Goal: Task Accomplishment & Management: Complete application form

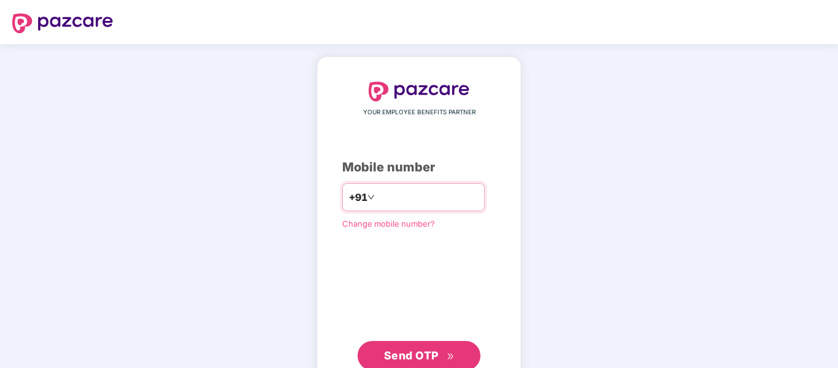
click at [430, 194] on input "number" at bounding box center [427, 197] width 101 height 20
type input "**********"
click at [417, 361] on span "Send OTP" at bounding box center [419, 355] width 71 height 17
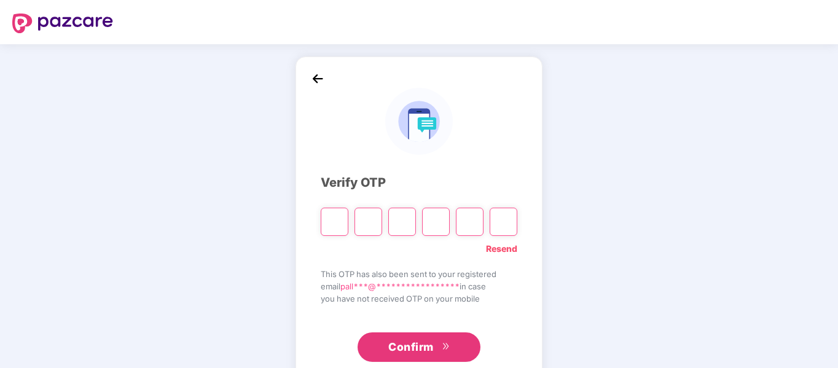
type input "*"
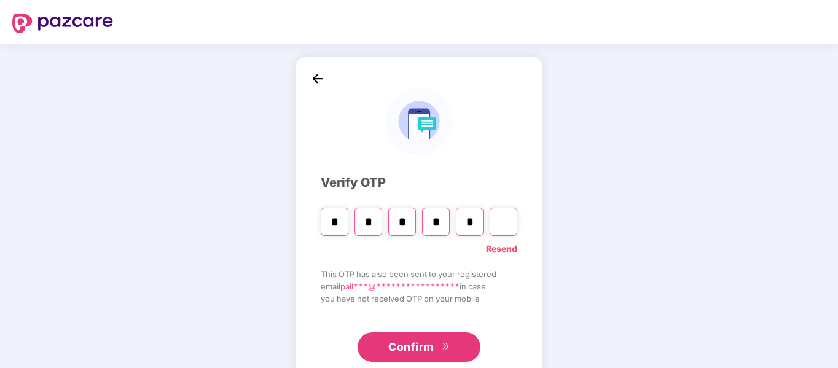
type input "*"
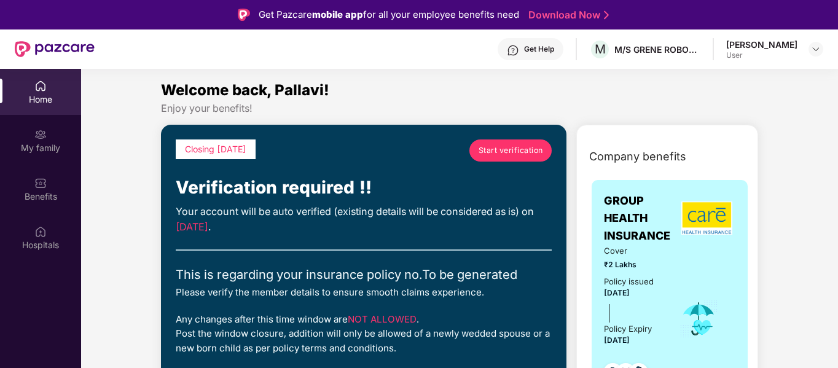
click at [495, 148] on span "Start verification" at bounding box center [511, 150] width 65 height 12
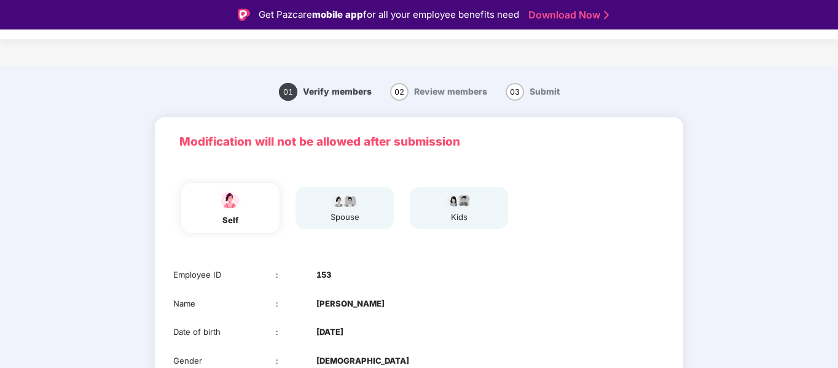
scroll to position [118, 0]
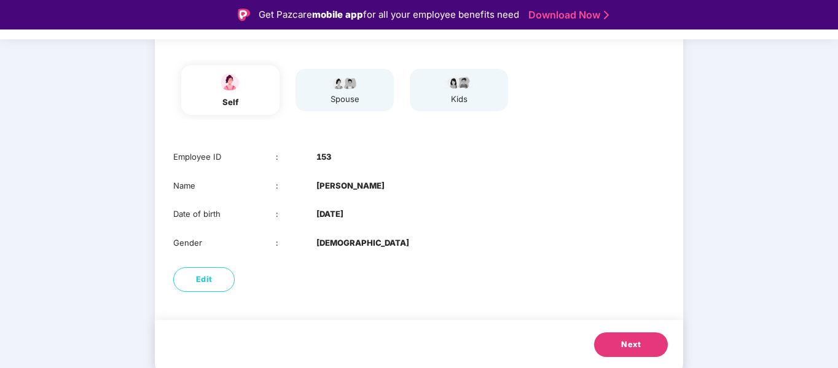
click at [628, 338] on button "Next" at bounding box center [631, 344] width 74 height 25
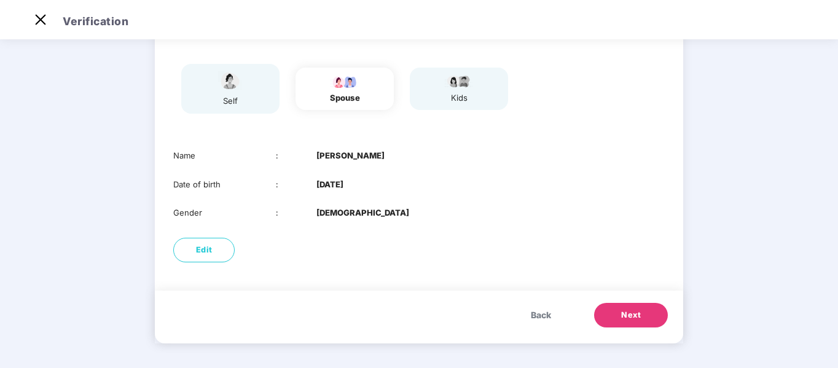
click at [632, 321] on span "Next" at bounding box center [631, 315] width 20 height 12
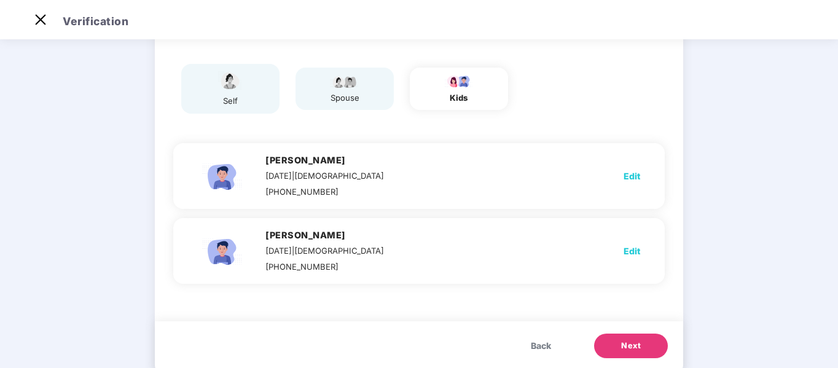
scroll to position [118, 0]
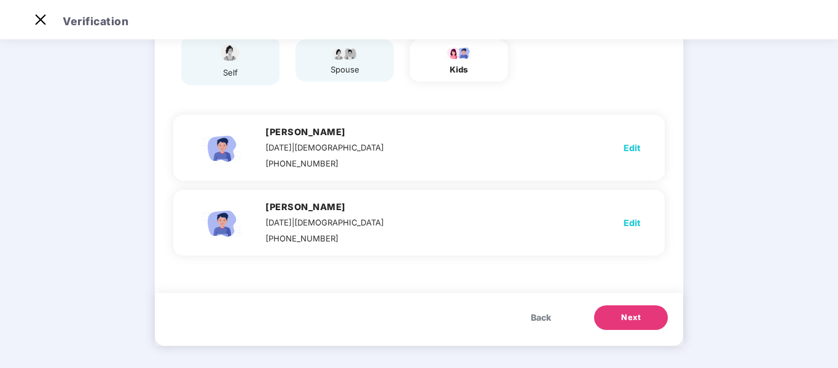
click at [634, 315] on span "Next" at bounding box center [631, 318] width 20 height 12
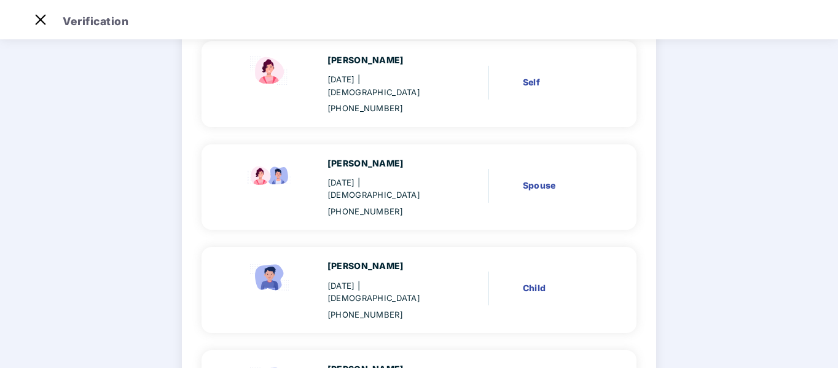
scroll to position [243, 0]
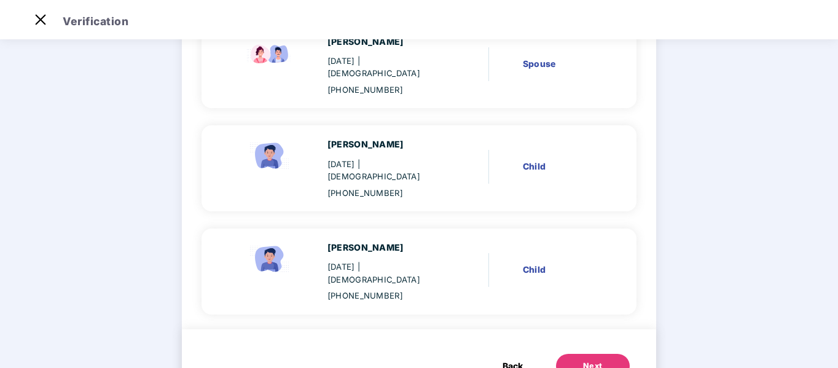
click at [615, 354] on button "Next" at bounding box center [593, 366] width 74 height 25
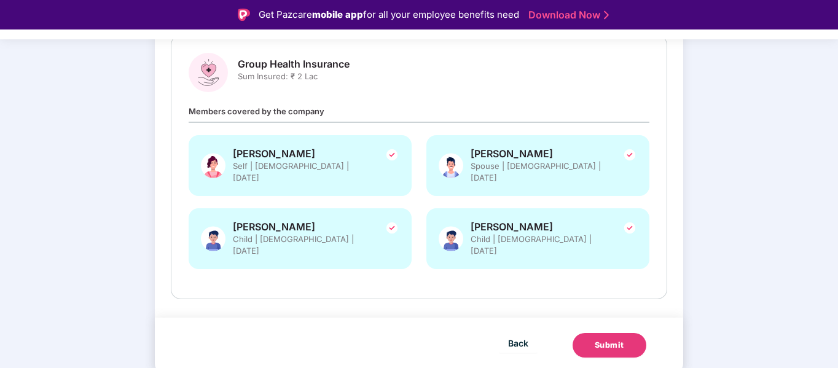
scroll to position [155, 0]
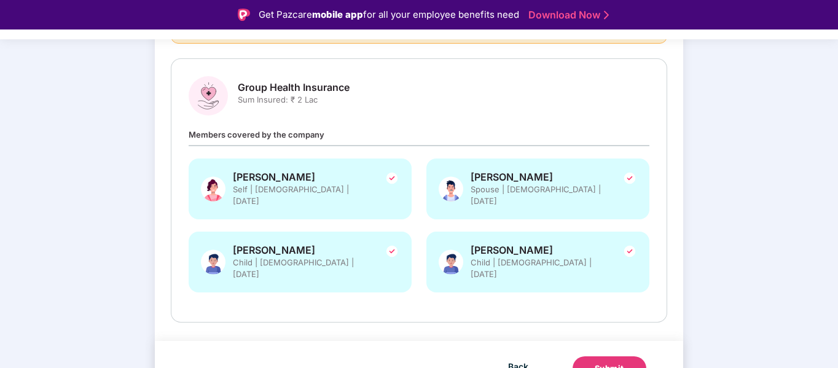
click at [607, 363] on div "Submit" at bounding box center [609, 369] width 29 height 12
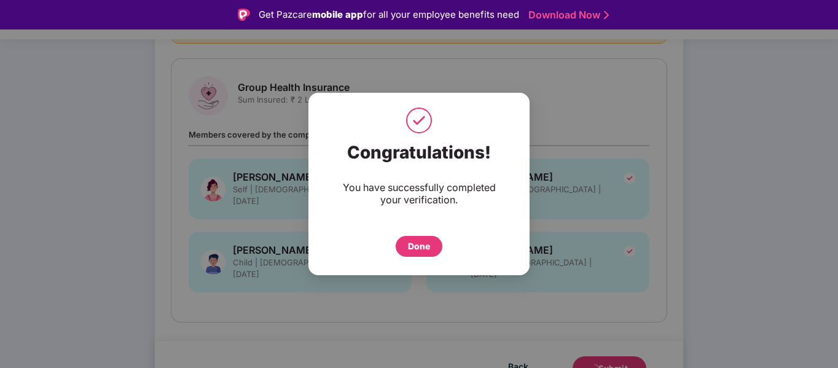
click at [428, 244] on div "Done" at bounding box center [419, 247] width 22 height 14
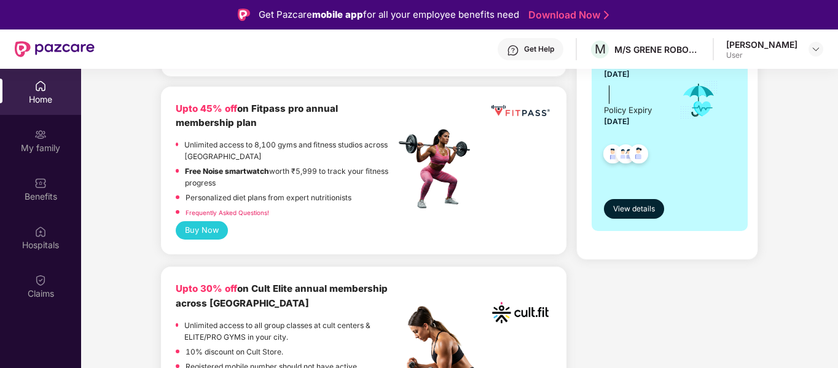
scroll to position [116, 0]
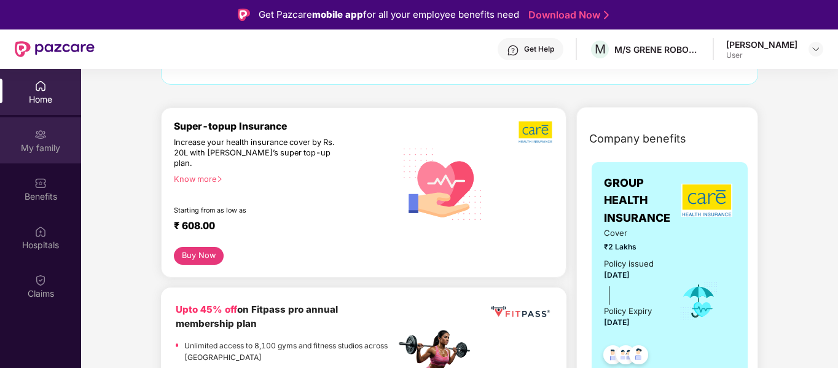
click at [46, 157] on div "My family" at bounding box center [40, 140] width 81 height 46
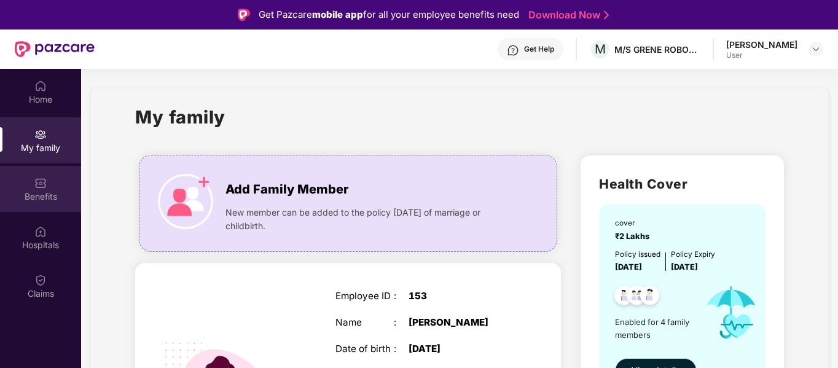
click at [47, 188] on div "Benefits" at bounding box center [40, 189] width 81 height 46
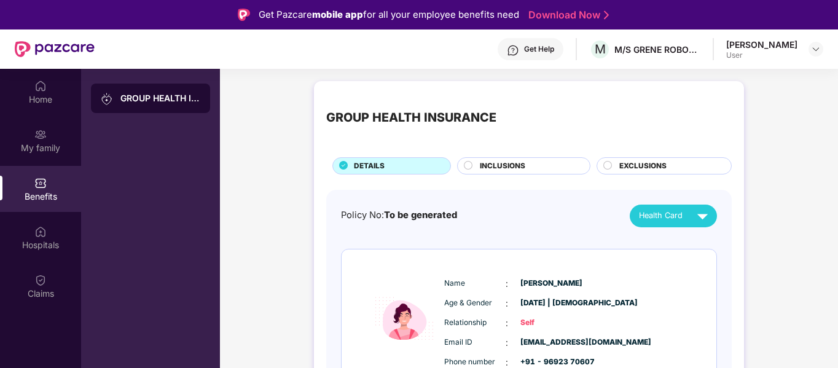
click at [471, 163] on circle at bounding box center [469, 165] width 8 height 8
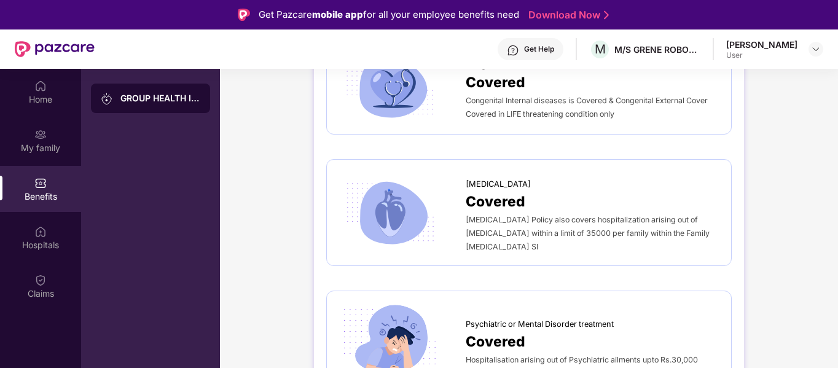
scroll to position [69, 0]
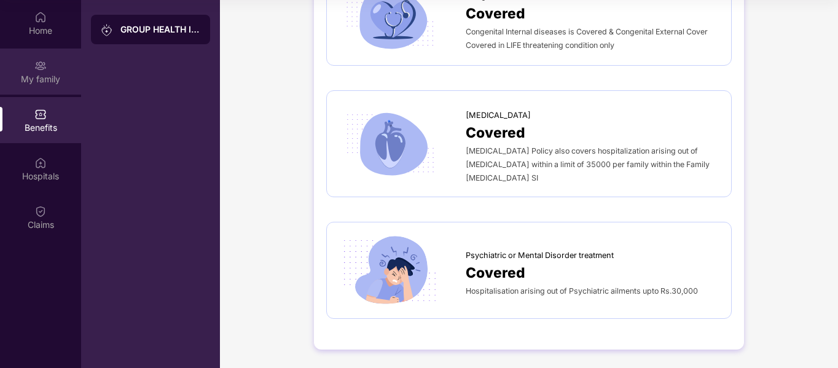
click at [41, 82] on div "My family" at bounding box center [40, 79] width 81 height 12
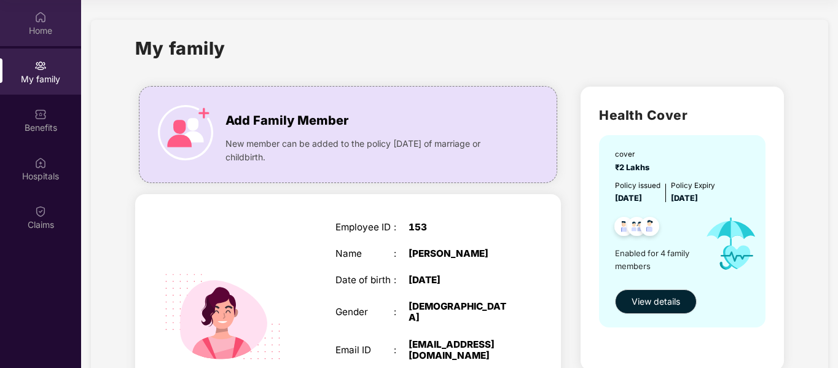
click at [44, 20] on img at bounding box center [40, 17] width 12 height 12
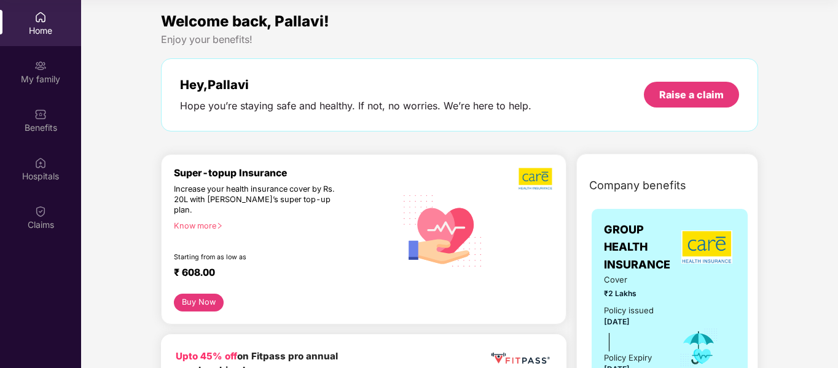
click at [197, 294] on button "Buy Now" at bounding box center [199, 303] width 50 height 18
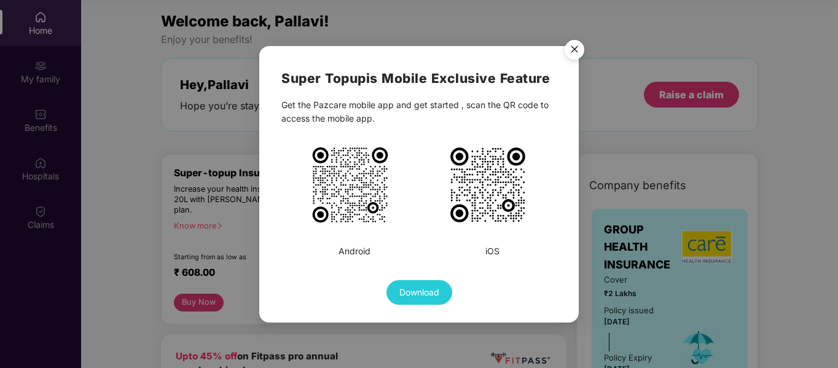
click at [365, 186] on img at bounding box center [350, 185] width 80 height 80
click at [575, 45] on img "Close" at bounding box center [574, 51] width 34 height 34
